Goal: Task Accomplishment & Management: Manage account settings

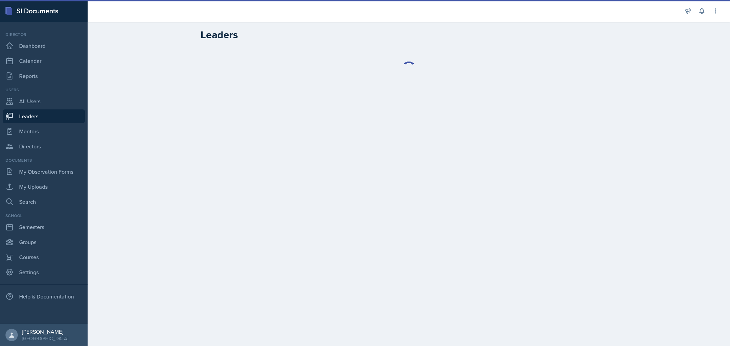
select select "0924c876-6fa7-4296-b593-7db6428ef465"
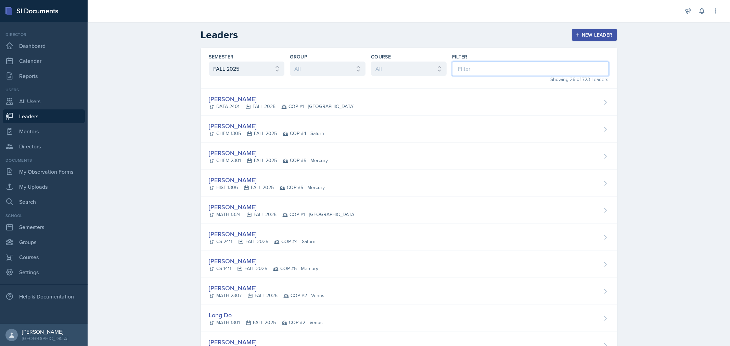
click at [470, 70] on input at bounding box center [530, 69] width 157 height 14
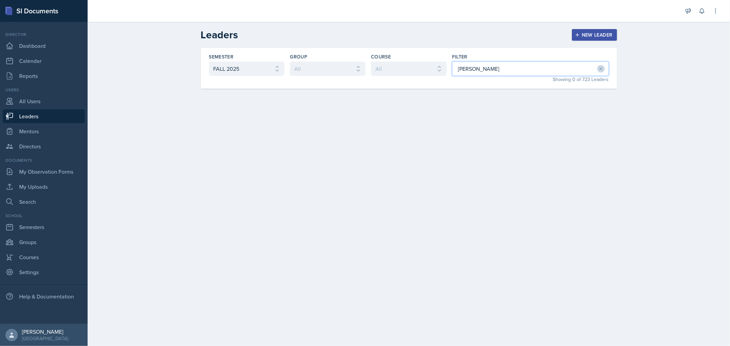
type input "[PERSON_NAME]"
click at [129, 90] on div "Leaders New Leader Semester All FALL 2025 Summer II 2025 Summer I 2025 Spring 2…" at bounding box center [409, 63] width 642 height 83
click at [36, 100] on link "All Users" at bounding box center [44, 101] width 82 height 14
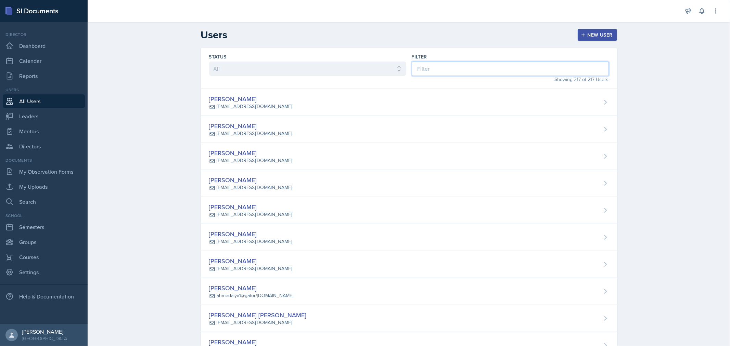
click at [442, 66] on input at bounding box center [510, 69] width 197 height 14
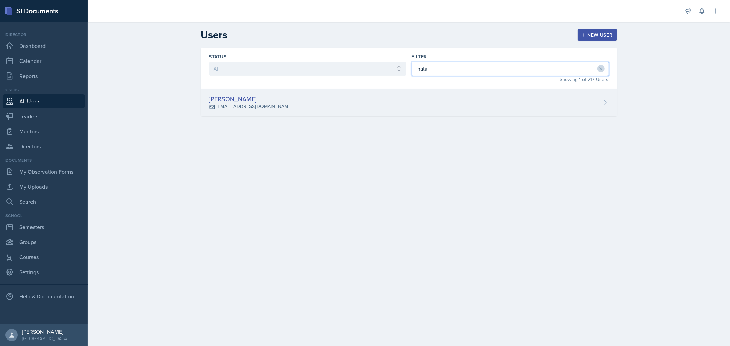
type input "nata"
click at [333, 100] on div "[PERSON_NAME] [EMAIL_ADDRESS][DOMAIN_NAME]" at bounding box center [409, 102] width 416 height 27
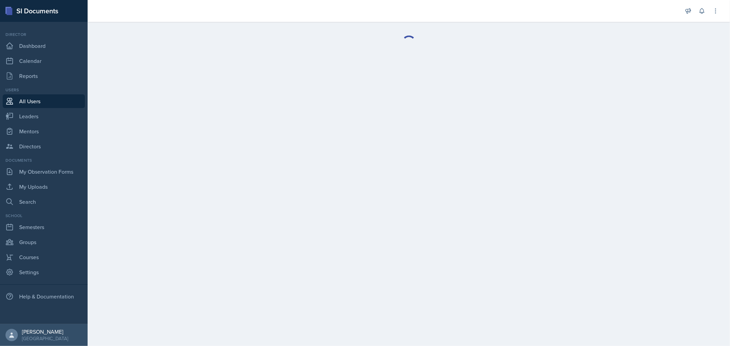
select select "1"
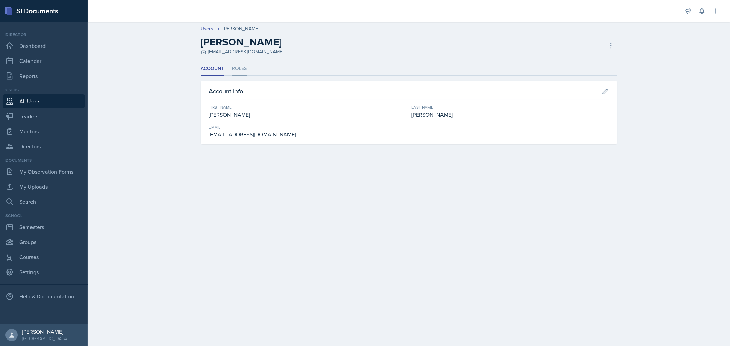
click at [242, 66] on li "Roles" at bounding box center [239, 68] width 15 height 13
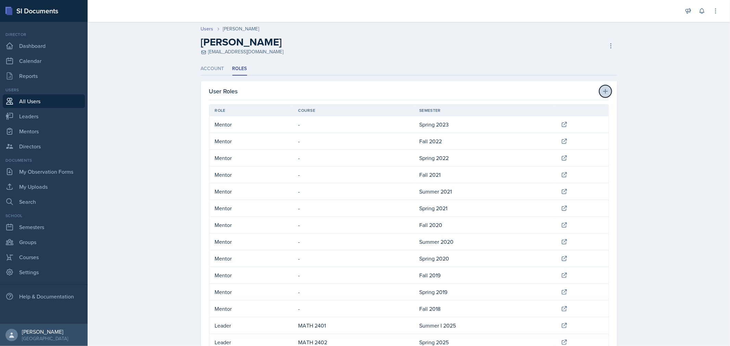
click at [603, 90] on icon at bounding box center [605, 91] width 7 height 7
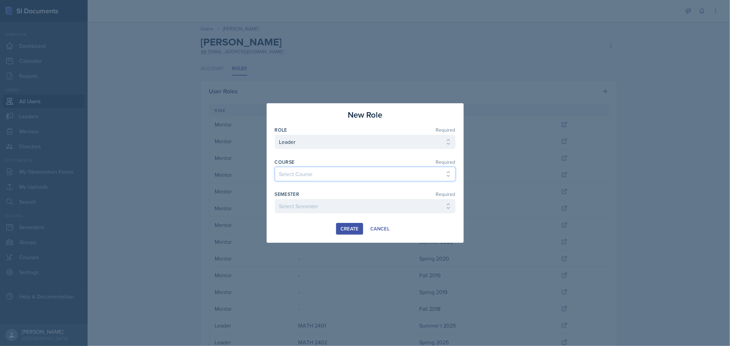
click at [340, 176] on select "Select Course ACC 2301 ART 1301 ART 1302 ART 1310 BIOL 1301 BIOL 1302 BIOL 1310…" at bounding box center [365, 174] width 181 height 14
select select "c8ec9c96-808c-4bfa-9e77-15ca7f634cf2"
click at [275, 167] on select "Select Course ACC 2301 ART 1301 ART 1302 ART 1310 BIOL 1301 BIOL 1302 BIOL 1310…" at bounding box center [365, 174] width 181 height 14
click at [371, 209] on select "Select Semester FALL 2025 Summer II 2025 Summer I 2025 Spring 2025 Fall 2024 Su…" at bounding box center [365, 206] width 181 height 14
select select "0924c876-6fa7-4296-b593-7db6428ef465"
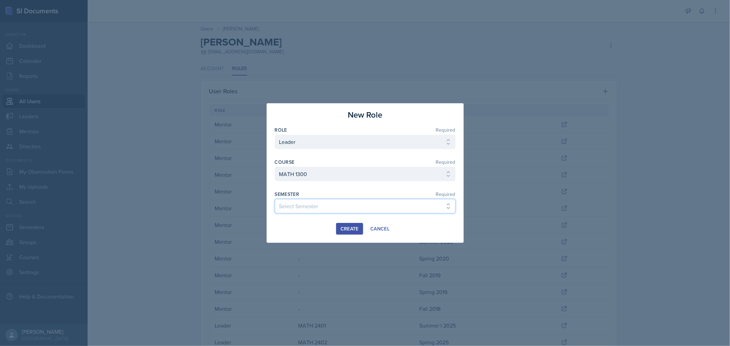
click at [275, 199] on select "Select Semester FALL 2025 Summer II 2025 Summer I 2025 Spring 2025 Fall 2024 Su…" at bounding box center [365, 206] width 181 height 14
click at [351, 228] on div "Create" at bounding box center [349, 228] width 18 height 5
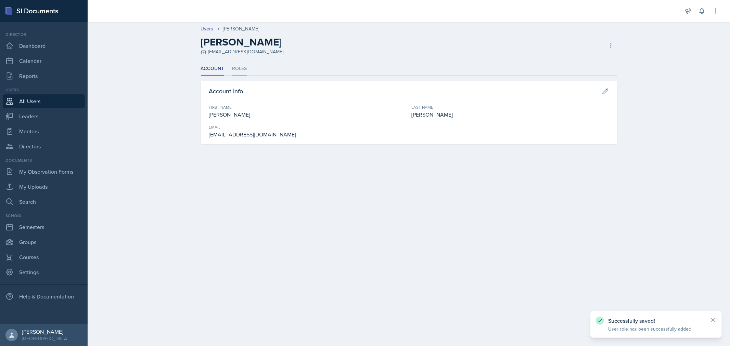
click at [236, 68] on li "Roles" at bounding box center [239, 68] width 15 height 13
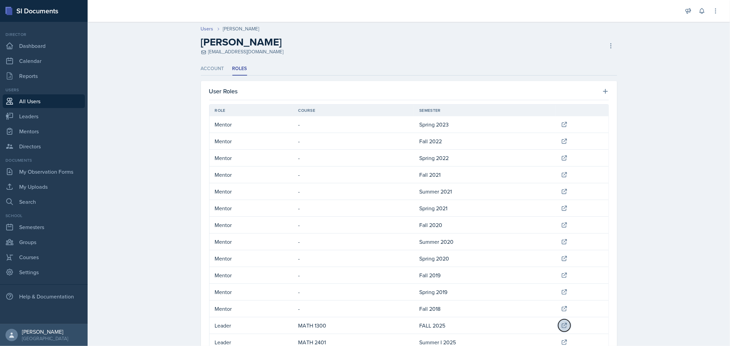
click at [558, 324] on button at bounding box center [564, 326] width 12 height 12
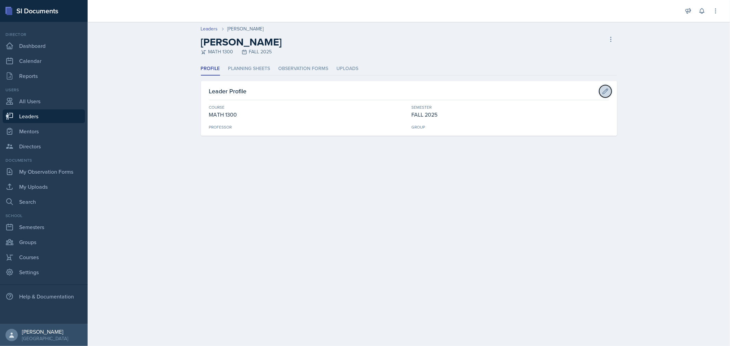
click at [606, 91] on icon at bounding box center [605, 91] width 7 height 7
select select "c8ec9c96-808c-4bfa-9e77-15ca7f634cf2"
select select "0924c876-6fa7-4296-b593-7db6428ef465"
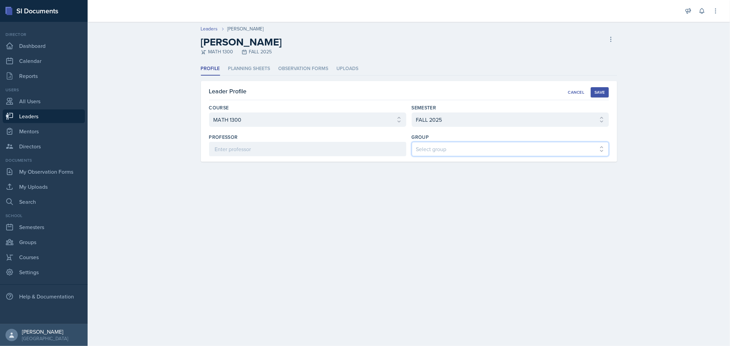
click at [603, 147] on select "Select group COP #1 - Mars COP #2 - Venus COP #3 - Neptune COP #4 - Saturn COP …" at bounding box center [510, 149] width 197 height 14
select select "f0c2d1ef-61bf-4862-ba5d-b06091a2de7c"
click at [412, 142] on select "Select group COP #1 - Mars COP #2 - Venus COP #3 - Neptune COP #4 - Saturn COP …" at bounding box center [510, 149] width 197 height 14
click at [598, 91] on div "Save" at bounding box center [599, 92] width 10 height 5
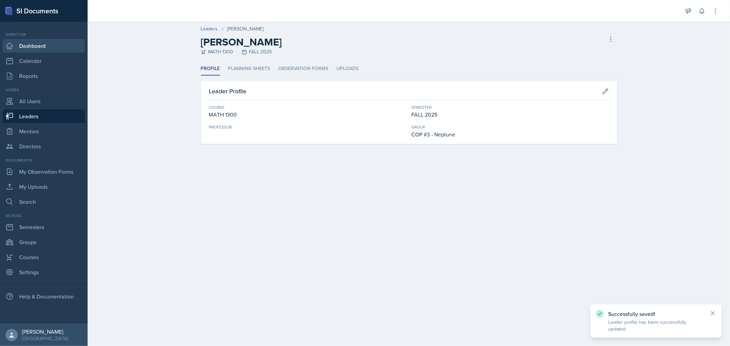
click at [30, 47] on link "Dashboard" at bounding box center [44, 46] width 82 height 14
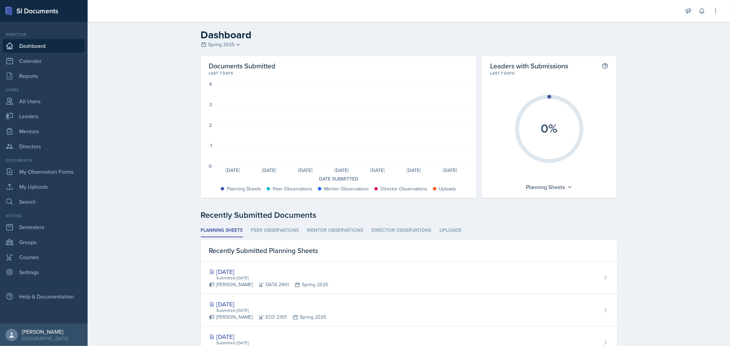
click at [43, 42] on link "Dashboard" at bounding box center [44, 46] width 82 height 14
